Goal: Check status: Check status

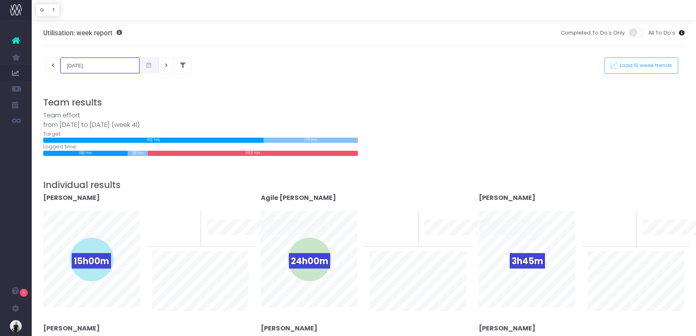
click at [88, 62] on input "[DATE]" at bounding box center [99, 65] width 79 height 16
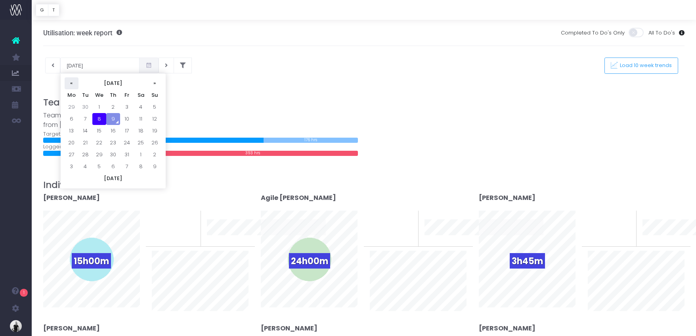
click at [71, 82] on th "«" at bounding box center [72, 83] width 14 height 12
click at [73, 140] on td "15" at bounding box center [72, 143] width 14 height 12
type input "[DATE]"
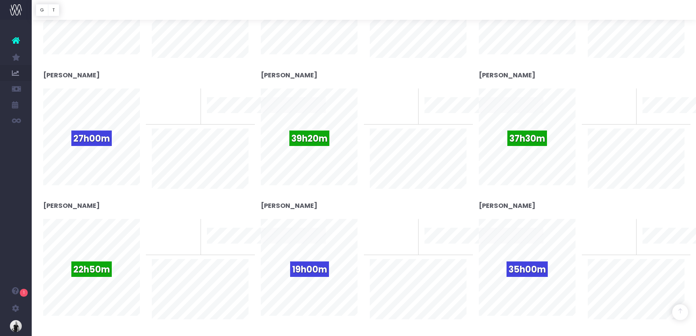
scroll to position [658, 0]
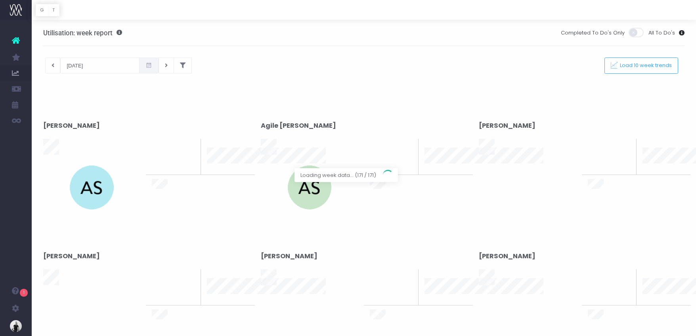
click at [83, 66] on div at bounding box center [348, 168] width 696 height 336
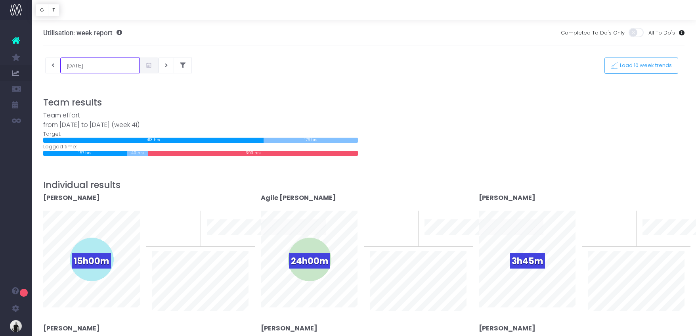
click at [83, 68] on input "[DATE]" at bounding box center [99, 65] width 79 height 16
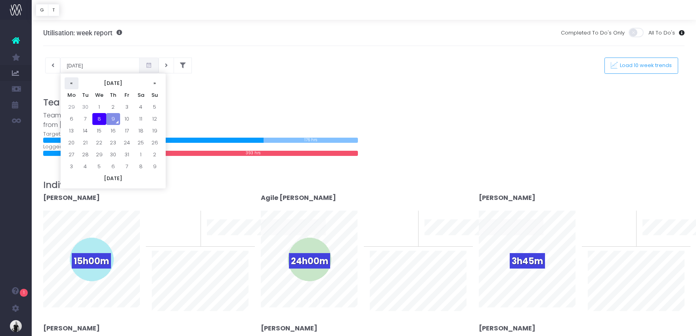
click at [71, 83] on th "«" at bounding box center [72, 83] width 14 height 12
click at [72, 146] on td "15" at bounding box center [72, 143] width 14 height 12
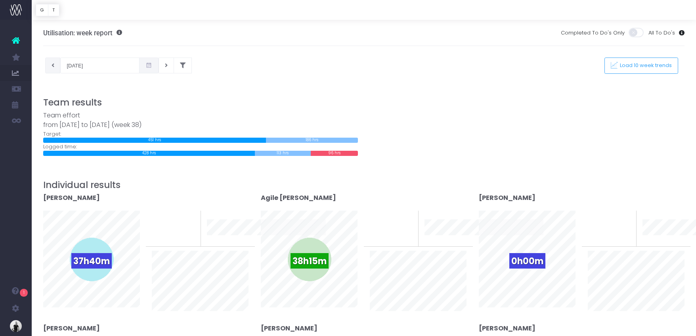
click at [52, 65] on icon at bounding box center [53, 65] width 3 height 0
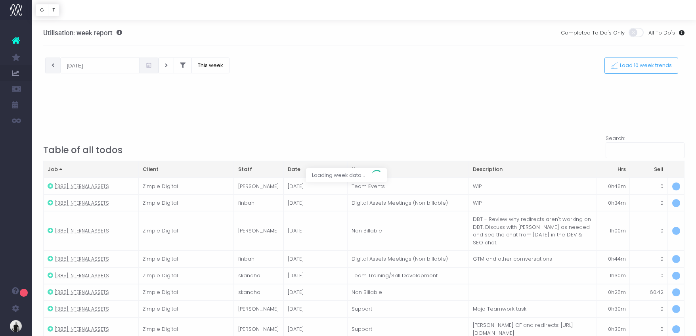
click at [79, 62] on div at bounding box center [348, 168] width 696 height 336
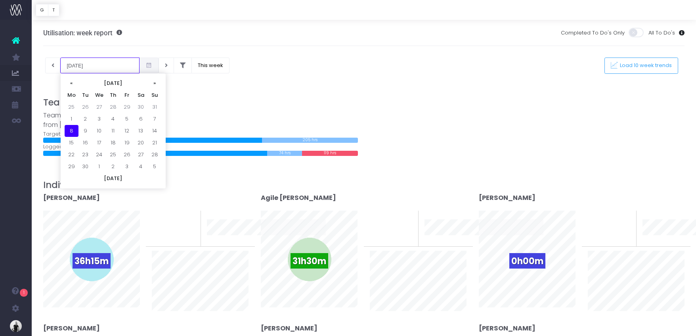
click at [80, 67] on input "[DATE]" at bounding box center [99, 65] width 79 height 16
click at [73, 118] on td "1" at bounding box center [72, 119] width 14 height 12
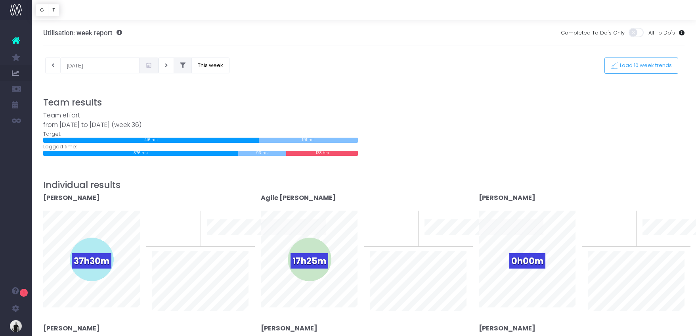
click at [180, 65] on icon at bounding box center [183, 65] width 6 height 0
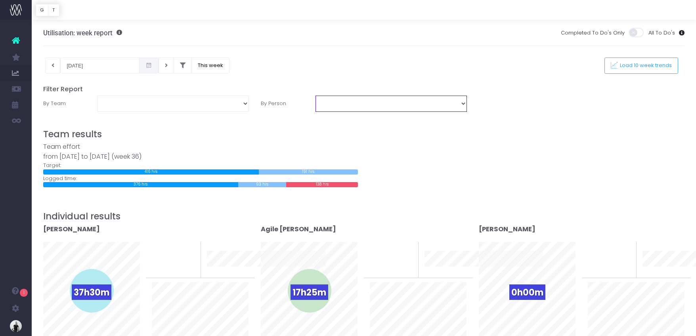
click at [410, 103] on select "[PERSON_NAME] [PERSON_NAME] [PERSON_NAME] [PERSON_NAME] [PERSON_NAME] [PERSON_N…" at bounding box center [390, 104] width 151 height 16
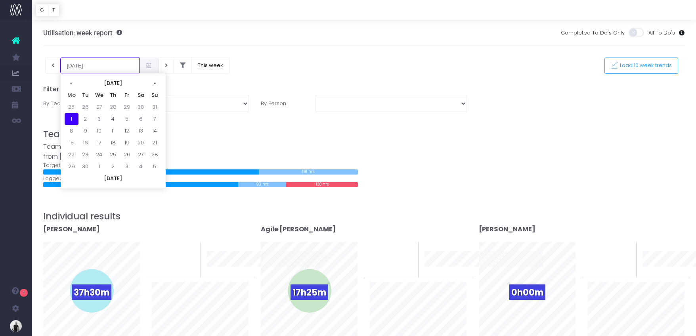
click at [90, 65] on input "[DATE]" at bounding box center [99, 65] width 79 height 16
click at [73, 124] on tbody "25 26 27 28 29 30 31 1 2 3 4 5 6 7 8 9 10 11 12 13 14 15 16 17 18 19 20 21 22 2…" at bounding box center [113, 136] width 97 height 71
click at [73, 128] on td "8" at bounding box center [72, 131] width 14 height 12
click at [82, 65] on input "[DATE]" at bounding box center [99, 65] width 79 height 16
click at [74, 142] on td "15" at bounding box center [72, 143] width 14 height 12
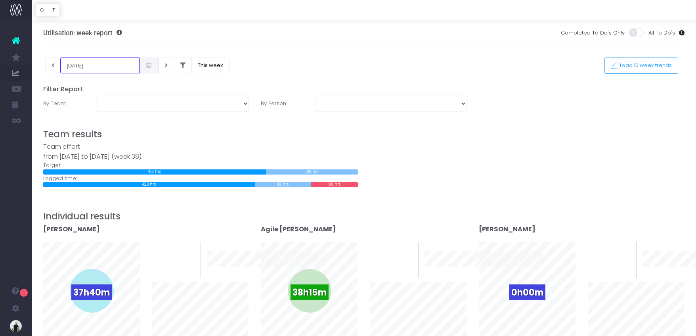
click at [80, 67] on input "[DATE]" at bounding box center [99, 65] width 79 height 16
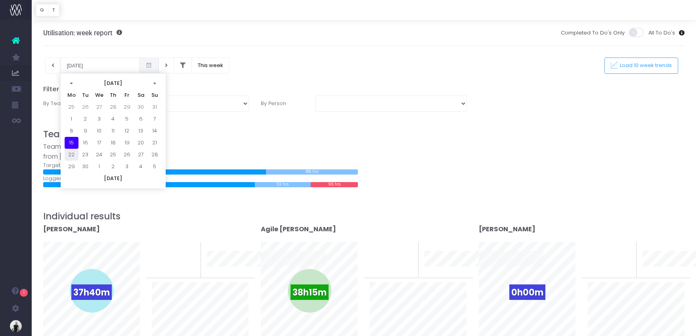
click at [71, 153] on td "22" at bounding box center [72, 155] width 14 height 12
click at [90, 67] on input "[DATE]" at bounding box center [99, 65] width 79 height 16
click at [69, 164] on td "29" at bounding box center [72, 166] width 14 height 12
type input "[DATE]"
